Goal: Task Accomplishment & Management: Complete application form

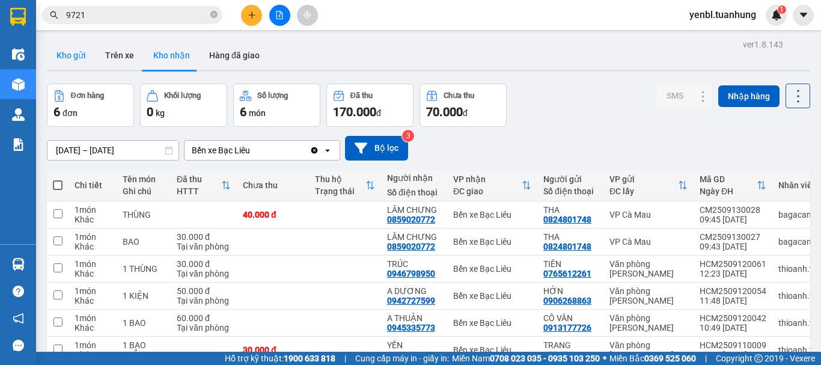
click at [64, 58] on button "Kho gửi" at bounding box center [71, 55] width 49 height 29
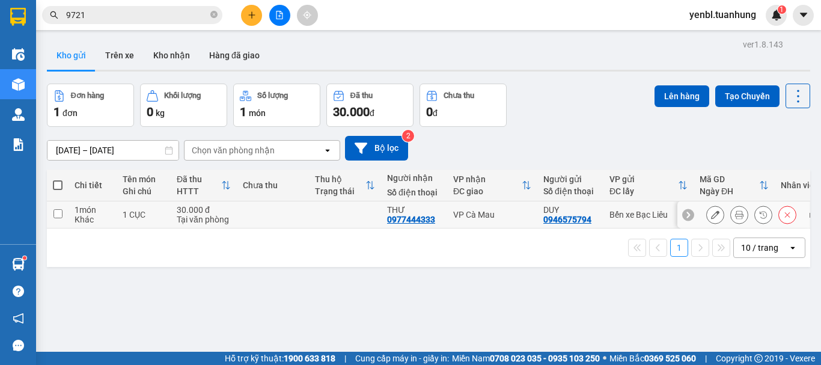
click at [58, 210] on input "checkbox" at bounding box center [57, 213] width 9 height 9
checkbox input "true"
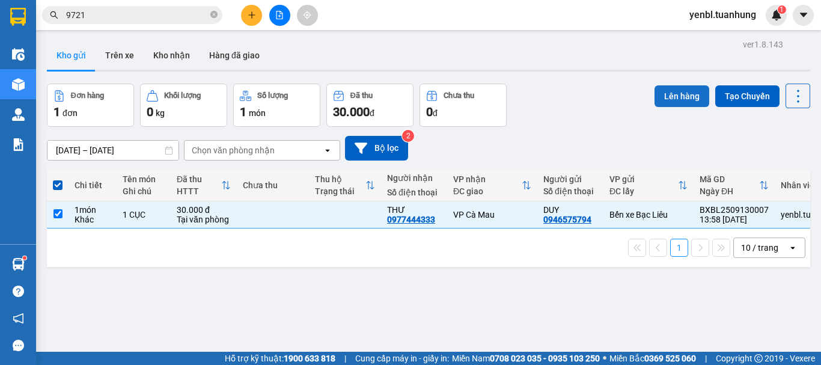
click at [662, 93] on button "Lên hàng" at bounding box center [681, 96] width 55 height 22
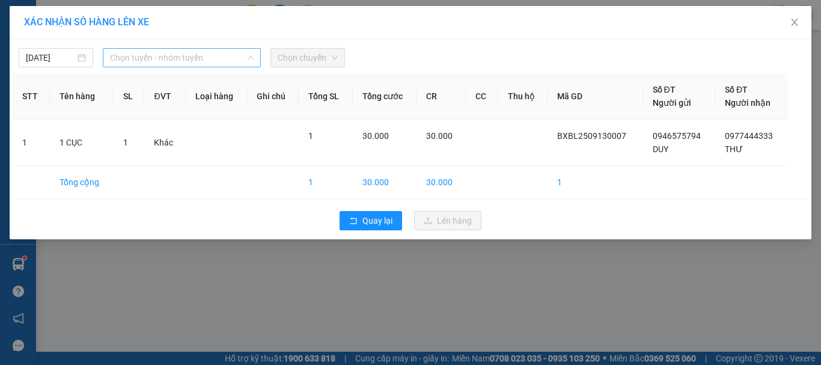
click at [138, 52] on span "Chọn tuyến - nhóm tuyến" at bounding box center [182, 58] width 144 height 18
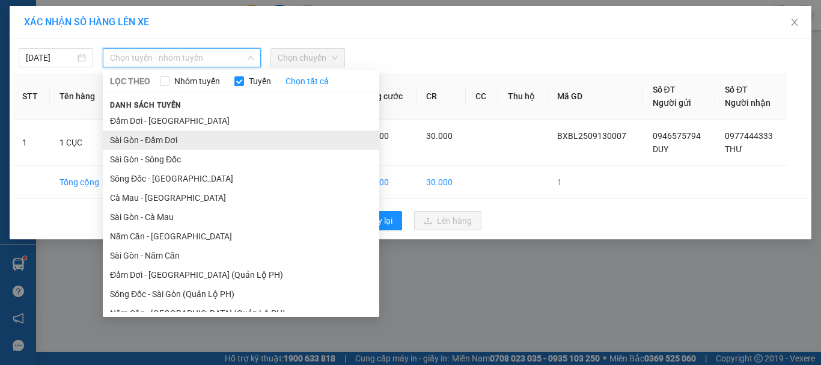
click at [175, 136] on li "Sài Gòn - Đầm Dơi" at bounding box center [241, 139] width 276 height 19
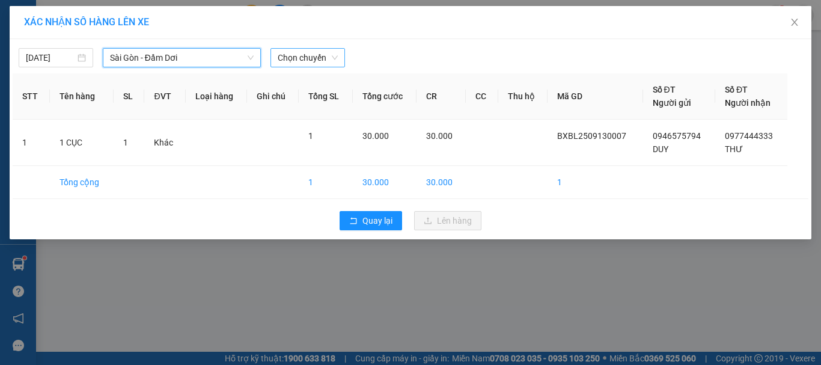
click at [308, 64] on span "Chọn chuyến" at bounding box center [308, 58] width 60 height 18
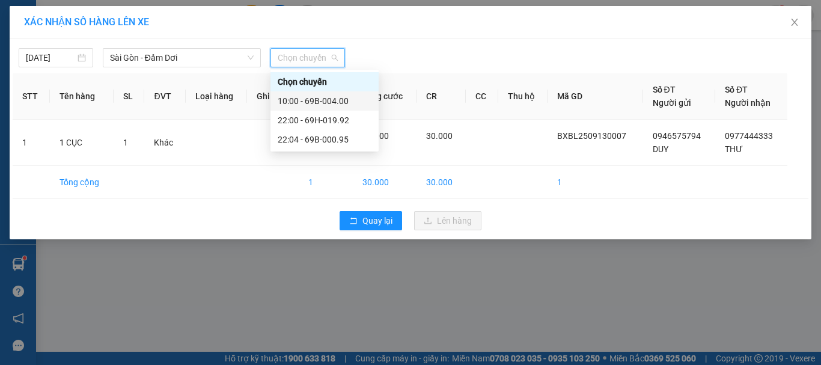
click at [319, 101] on div "10:00 - 69B-004.00" at bounding box center [325, 100] width 94 height 13
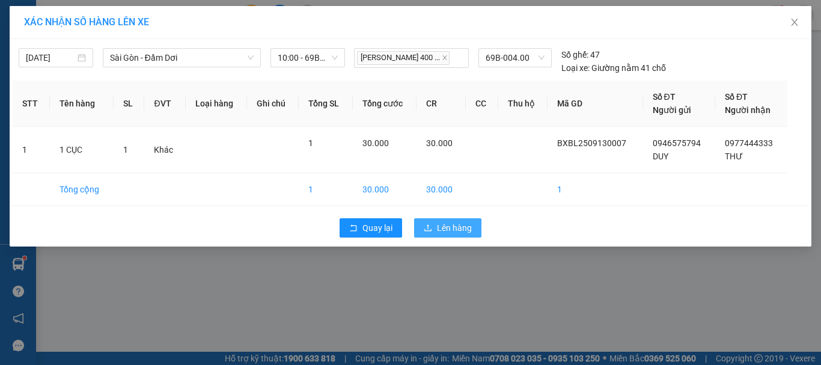
click at [449, 228] on span "Lên hàng" at bounding box center [454, 227] width 35 height 13
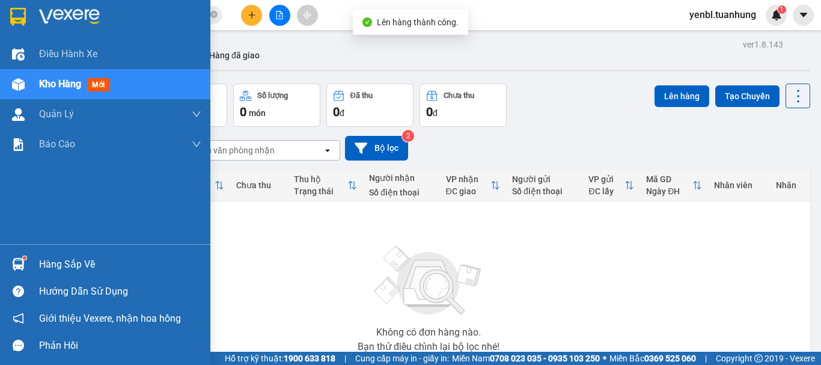
click at [34, 263] on div "Hàng sắp về" at bounding box center [105, 264] width 210 height 27
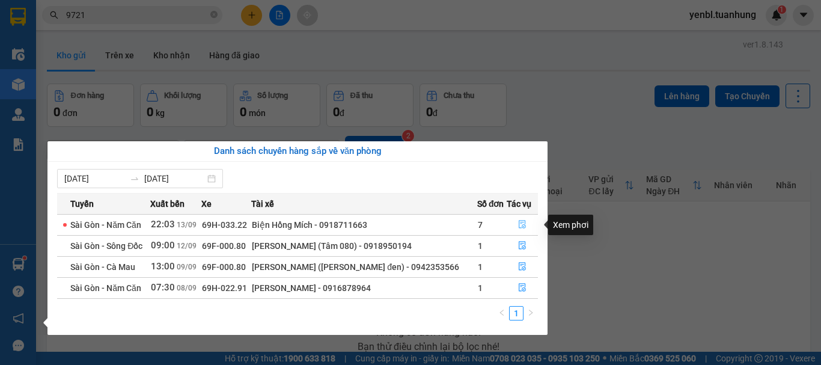
click at [523, 227] on icon "file-done" at bounding box center [522, 225] width 7 height 8
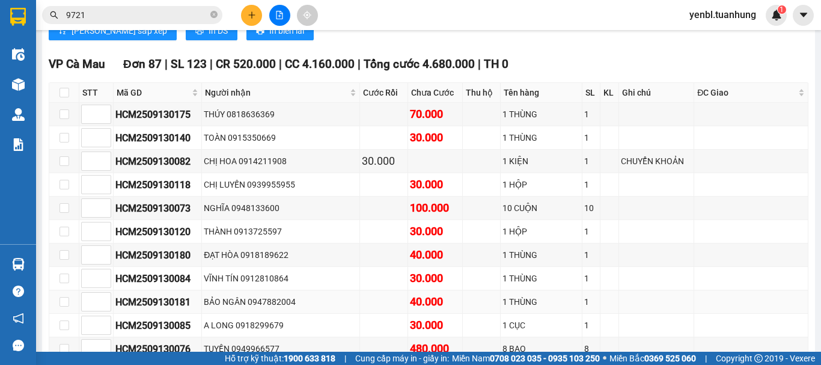
scroll to position [300, 0]
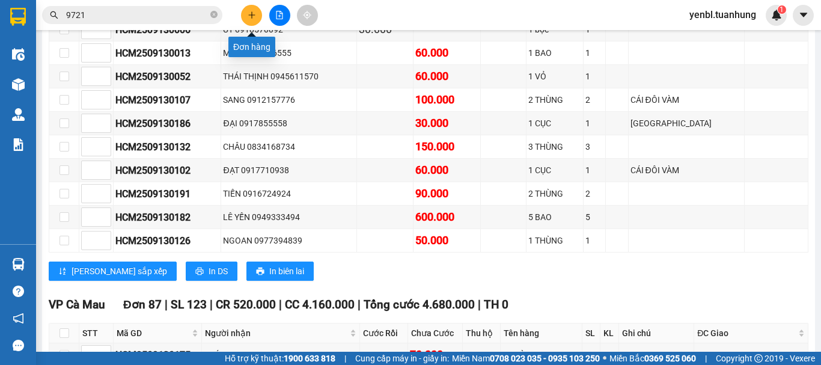
click at [248, 14] on icon "plus" at bounding box center [252, 15] width 8 height 8
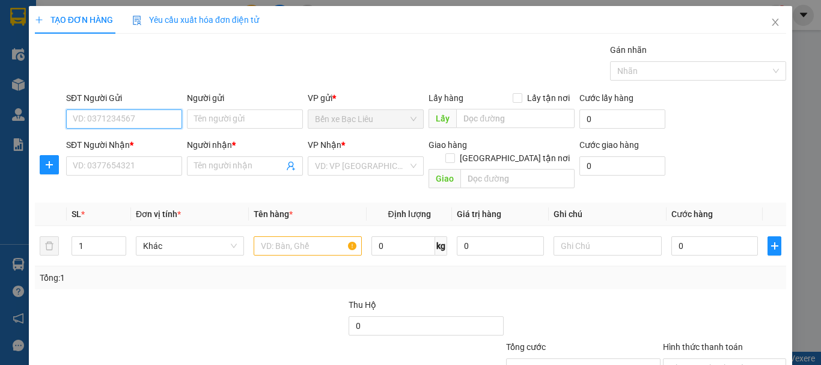
click at [110, 121] on input "SĐT Người Gửi" at bounding box center [124, 118] width 116 height 19
click at [132, 119] on input "SĐT Người Gửi" at bounding box center [124, 118] width 116 height 19
type input "0703732863"
click at [136, 139] on div "0703732863 - DŨNG" at bounding box center [123, 142] width 100 height 13
type input "DŨNG"
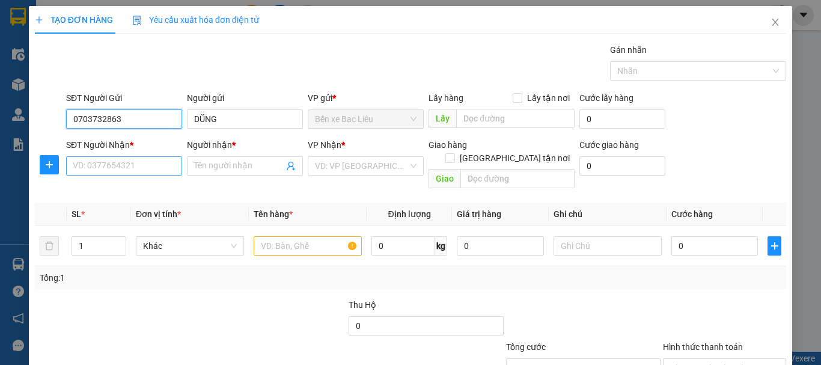
type input "0703732863"
click at [142, 173] on input "SĐT Người Nhận *" at bounding box center [124, 165] width 116 height 19
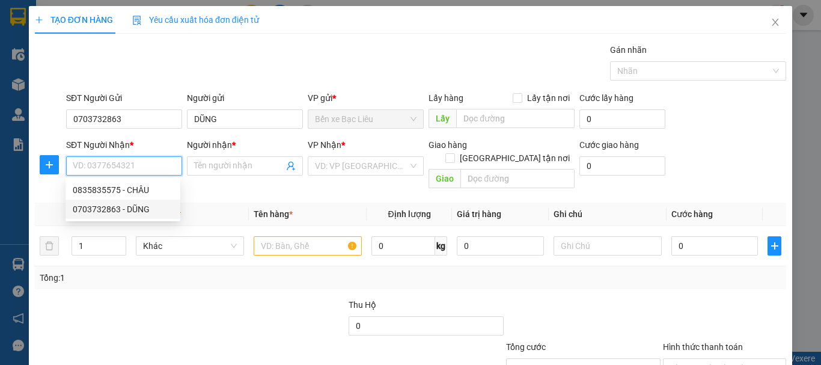
click at [113, 207] on div "0703732863 - DŨNG" at bounding box center [123, 208] width 100 height 13
type input "0703732863"
type input "DŨNG"
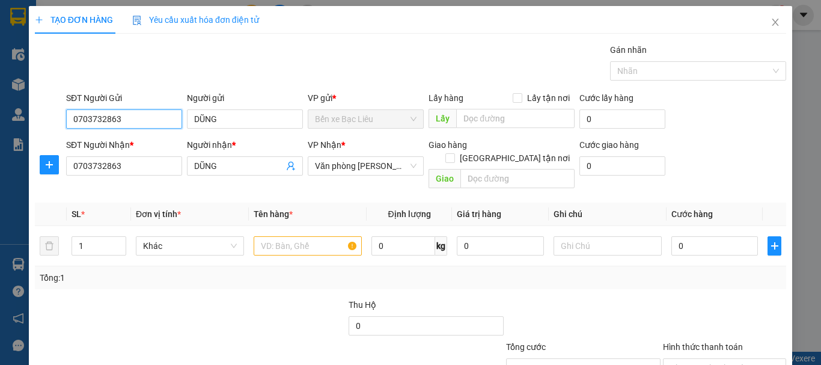
click at [157, 119] on input "0703732863" at bounding box center [124, 118] width 116 height 19
type input "0"
click at [162, 123] on input "0931343590" at bounding box center [124, 118] width 116 height 19
type input "0931343590"
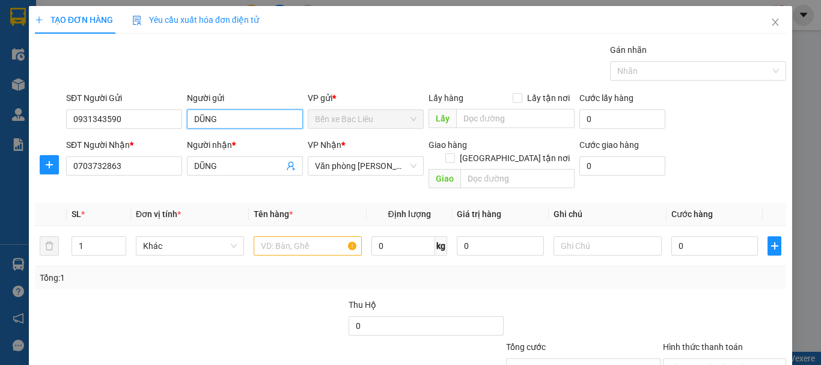
click at [224, 124] on input "DŨNG" at bounding box center [245, 118] width 116 height 19
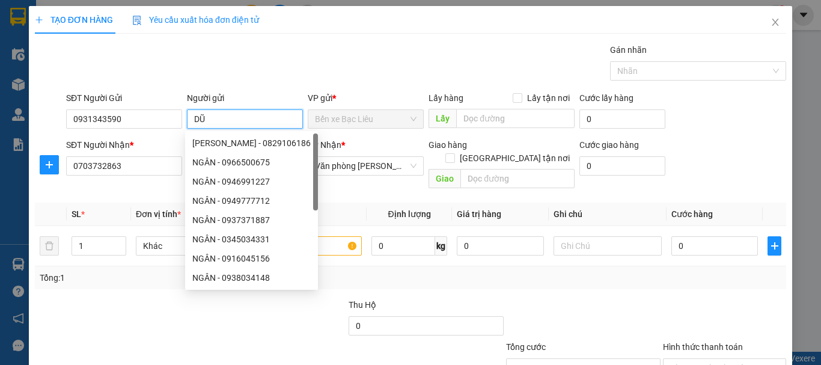
type input "D"
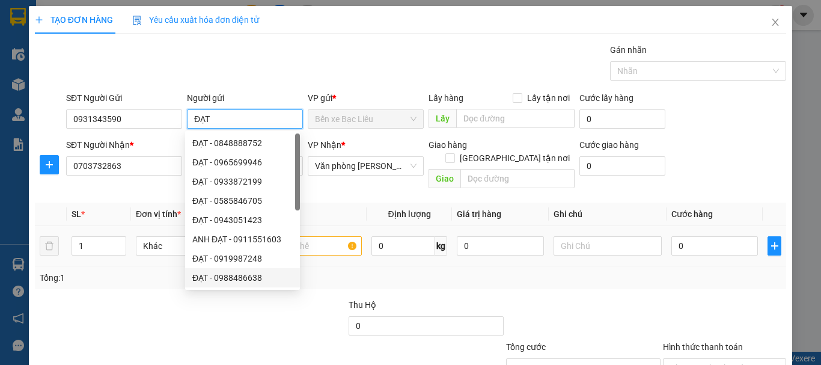
type input "ĐẠT"
click at [318, 237] on input "text" at bounding box center [308, 245] width 108 height 19
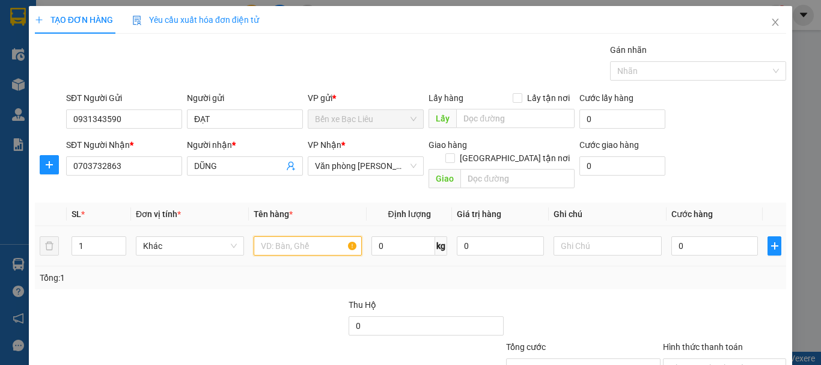
click at [344, 236] on input "text" at bounding box center [308, 245] width 108 height 19
click at [309, 237] on input "text" at bounding box center [308, 245] width 108 height 19
type input "1 GOI"
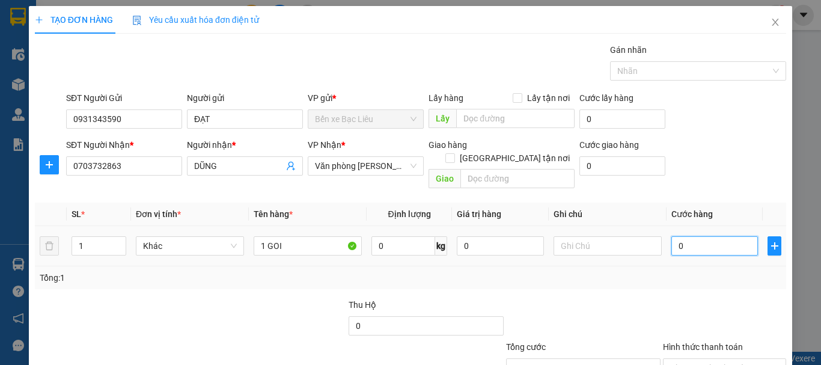
click at [701, 236] on input "0" at bounding box center [714, 245] width 87 height 19
type input "3"
type input "30"
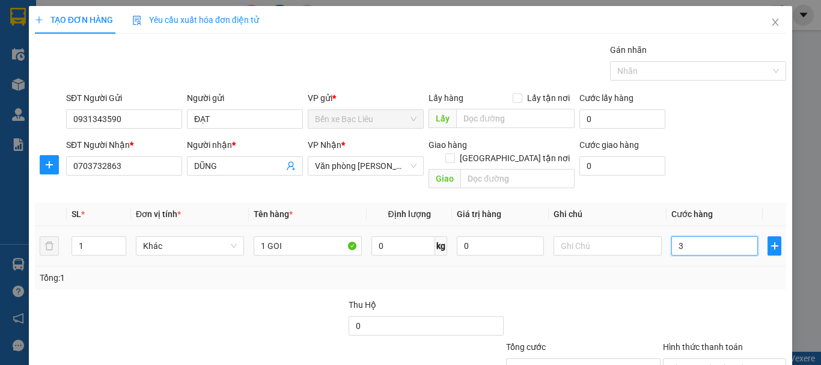
type input "30"
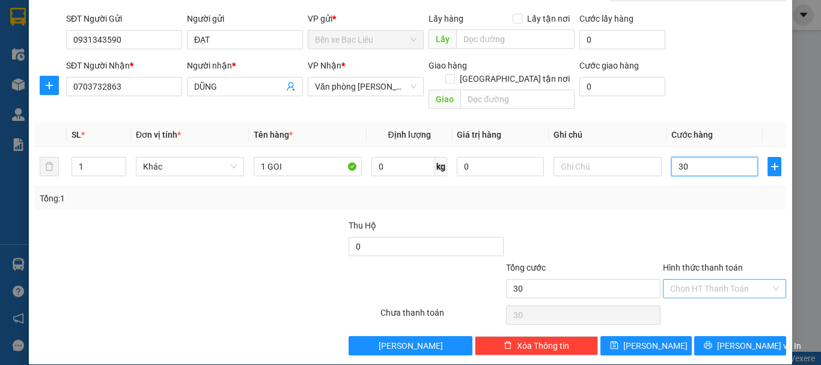
scroll to position [80, 0]
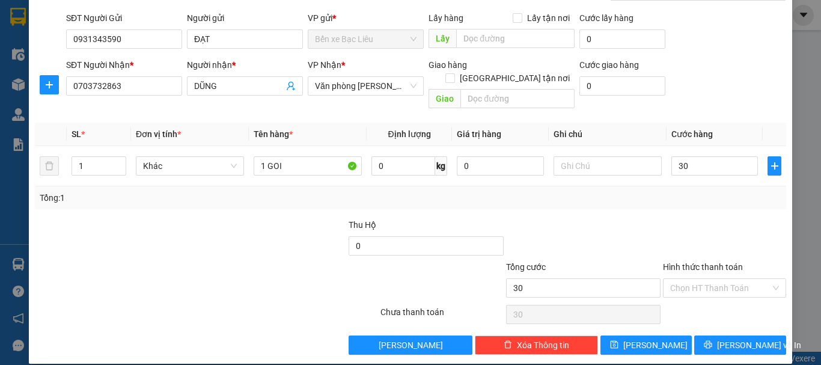
type input "30.000"
click at [697, 262] on div "Hình thức thanh toán" at bounding box center [724, 269] width 123 height 18
click at [683, 279] on input "Hình thức thanh toán" at bounding box center [720, 288] width 100 height 18
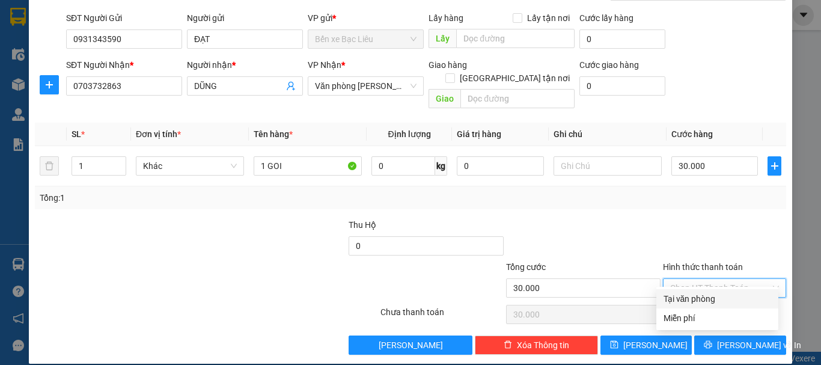
click at [686, 296] on div "Tại văn phòng" at bounding box center [717, 298] width 108 height 13
type input "0"
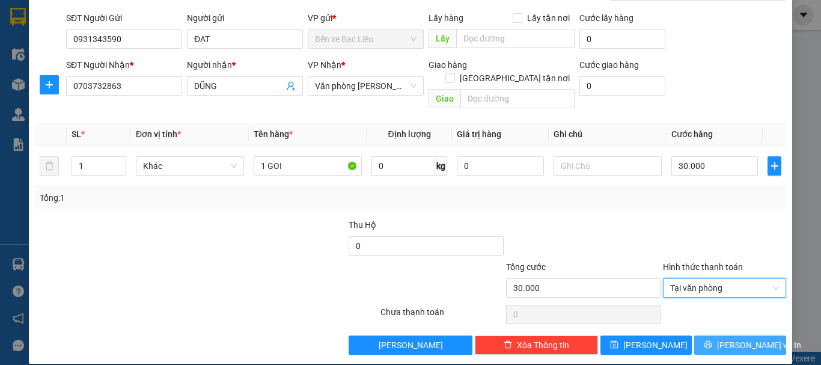
drag, startPoint x: 710, startPoint y: 321, endPoint x: 713, endPoint y: 327, distance: 7.3
click at [711, 324] on div "Transit Pickup Surcharge Ids Transit Deliver Surcharge Ids Transit Deliver Surc…" at bounding box center [410, 158] width 751 height 391
click at [712, 341] on icon "printer" at bounding box center [708, 345] width 8 height 8
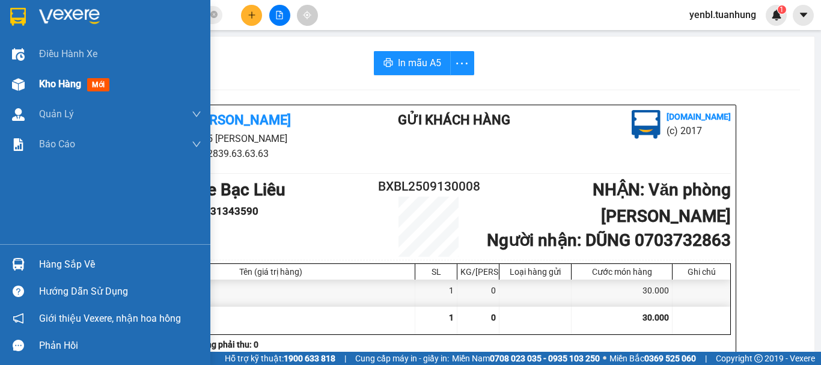
click at [70, 97] on div "Kho hàng mới" at bounding box center [120, 84] width 162 height 30
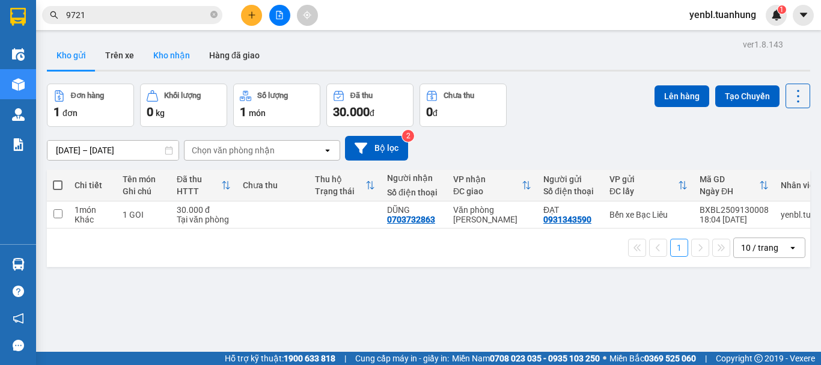
click at [180, 52] on button "Kho nhận" at bounding box center [172, 55] width 56 height 29
